Goal: Transaction & Acquisition: Purchase product/service

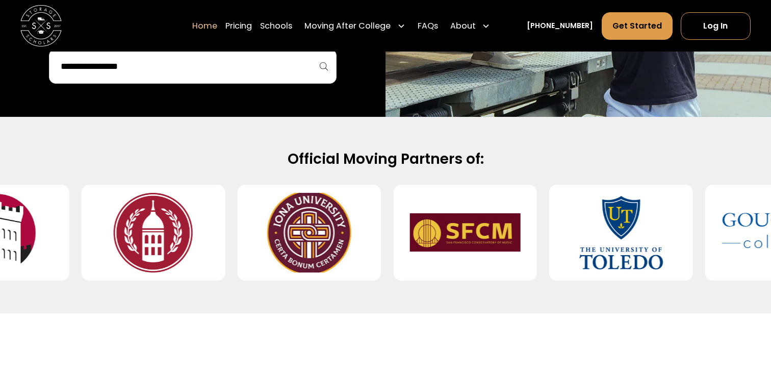
scroll to position [410, 0]
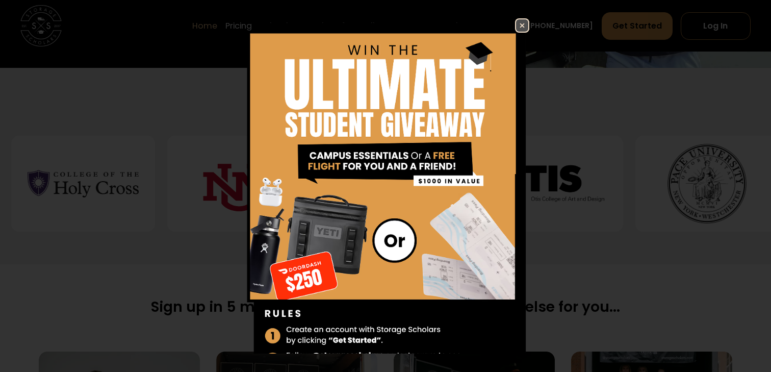
click at [525, 23] on img at bounding box center [522, 25] width 12 height 12
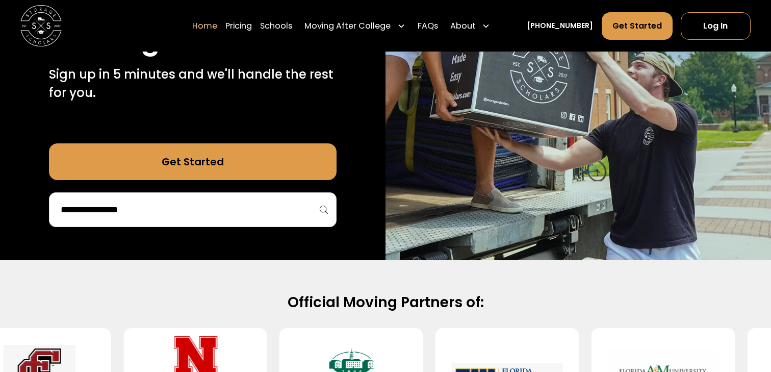
scroll to position [0, 0]
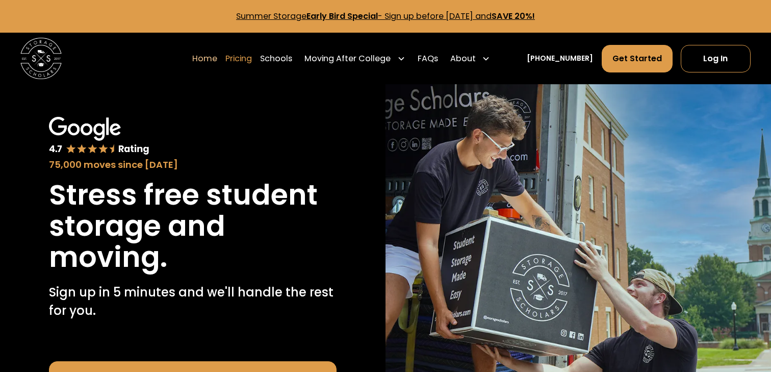
click at [248, 55] on link "Pricing" at bounding box center [238, 58] width 27 height 29
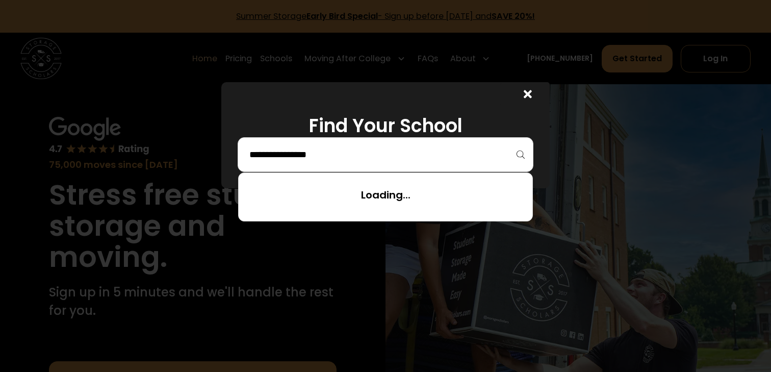
click at [294, 162] on input "search" at bounding box center [385, 154] width 274 height 17
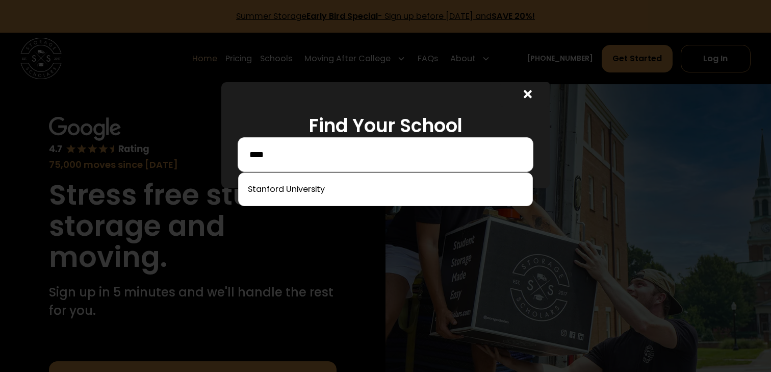
click at [283, 175] on div at bounding box center [385, 189] width 295 height 34
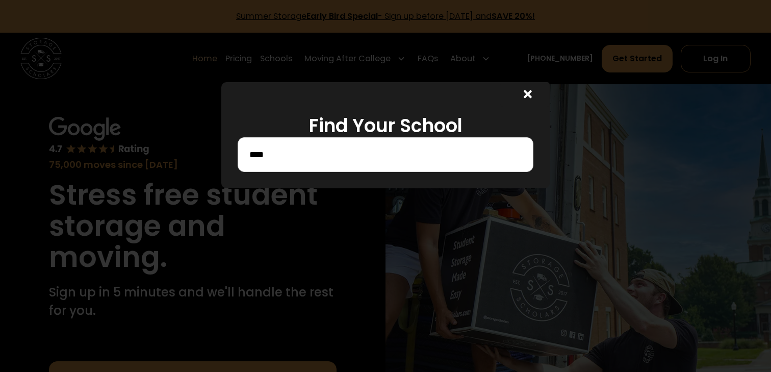
click at [283, 190] on div at bounding box center [385, 186] width 771 height 372
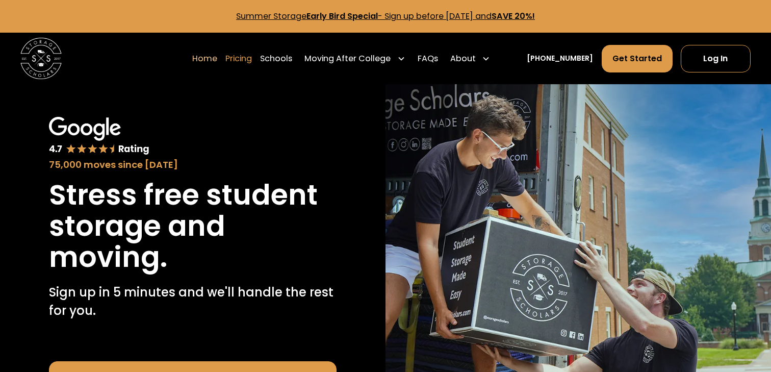
click at [252, 58] on link "Pricing" at bounding box center [238, 58] width 27 height 29
click at [252, 57] on link "Pricing" at bounding box center [238, 58] width 27 height 29
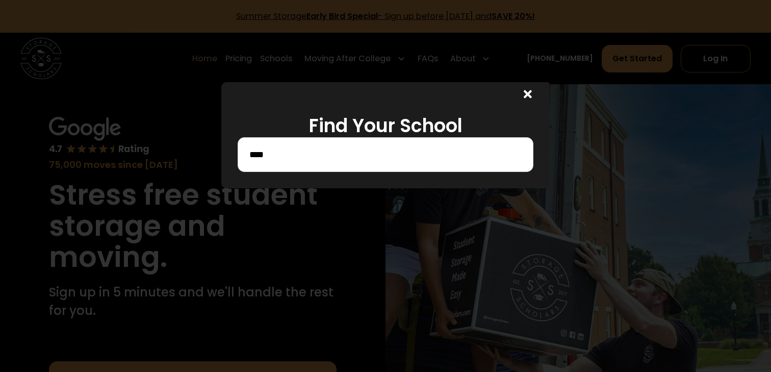
click at [289, 160] on input "****" at bounding box center [385, 154] width 274 height 17
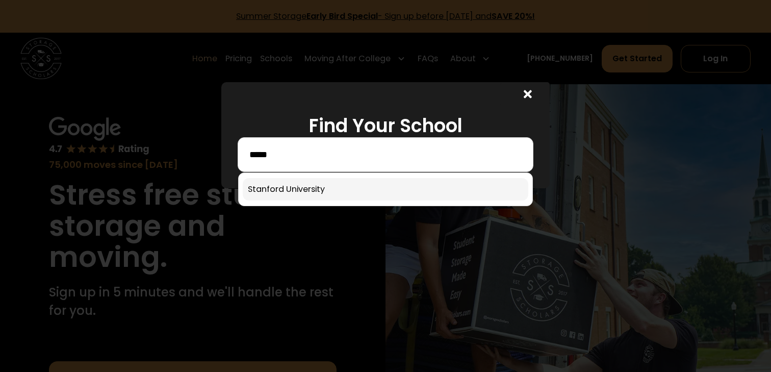
type input "*****"
click at [270, 194] on link at bounding box center [385, 189] width 285 height 22
